Goal: Navigation & Orientation: Find specific page/section

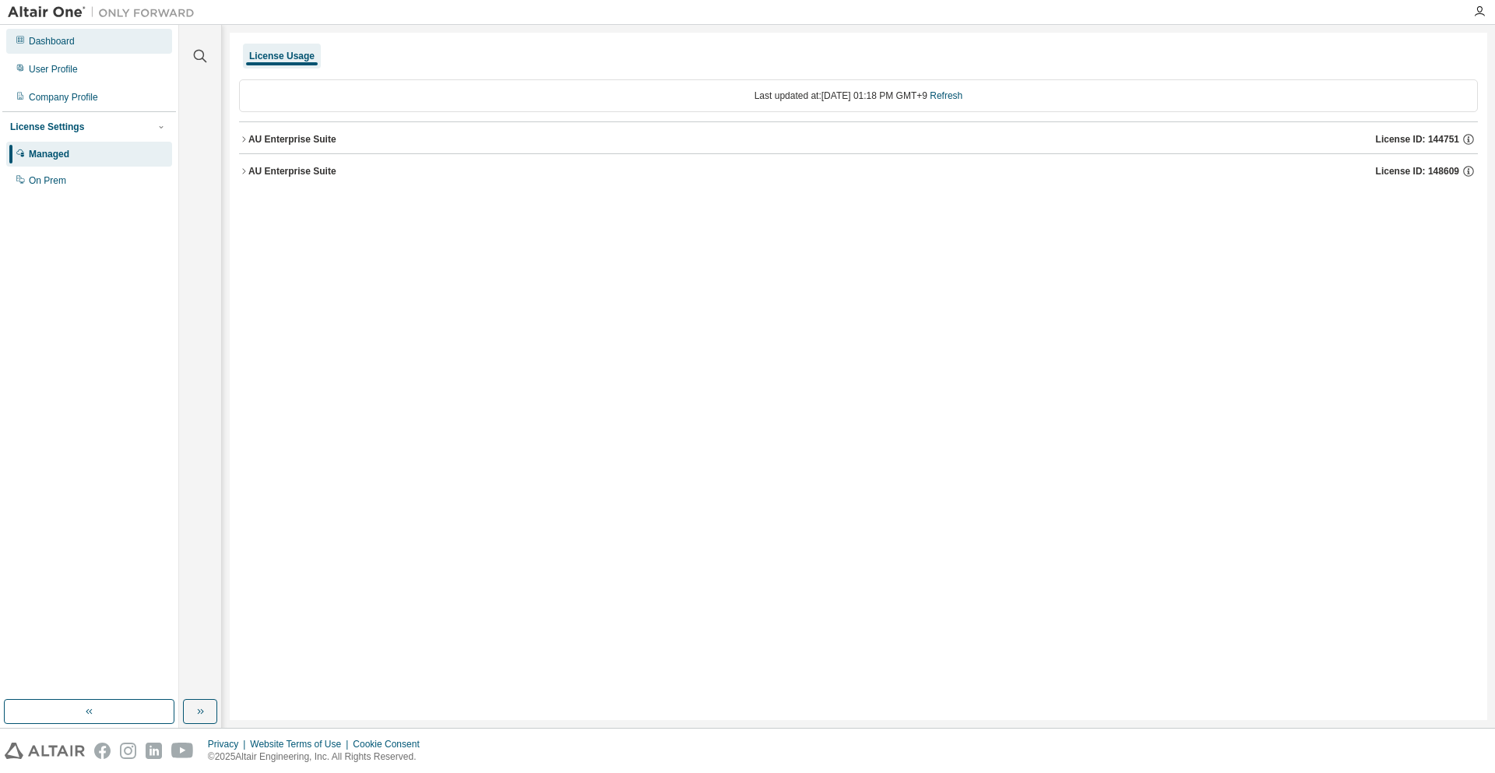
drag, startPoint x: 107, startPoint y: 41, endPoint x: 97, endPoint y: 44, distance: 11.3
click at [107, 41] on div "Dashboard" at bounding box center [89, 41] width 166 height 25
